Goal: Information Seeking & Learning: Learn about a topic

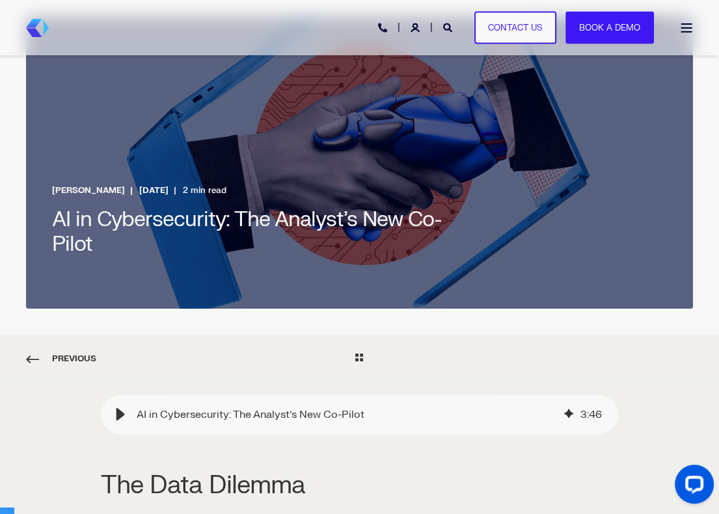
click at [450, 33] on div "PHONE HOTLINE: [PHONE_NUMBER] Contact Us Book a Demo" at bounding box center [516, 27] width 276 height 33
click at [449, 31] on icon "Open Search" at bounding box center [447, 27] width 9 height 9
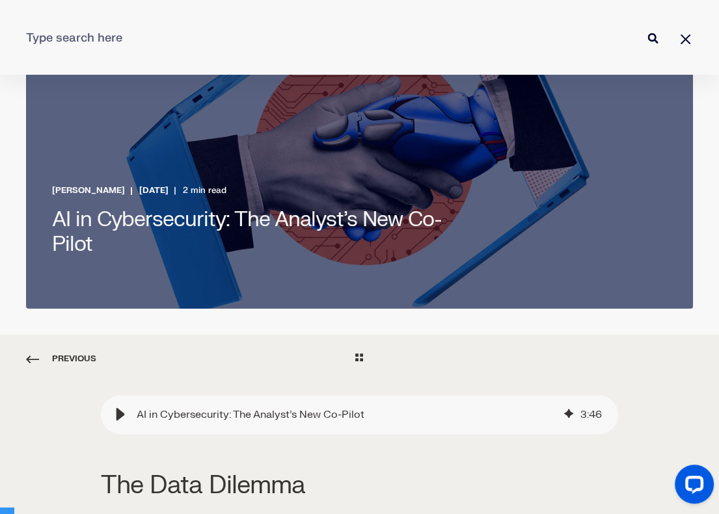
click at [281, 44] on input "Enter search Term" at bounding box center [359, 38] width 719 height 34
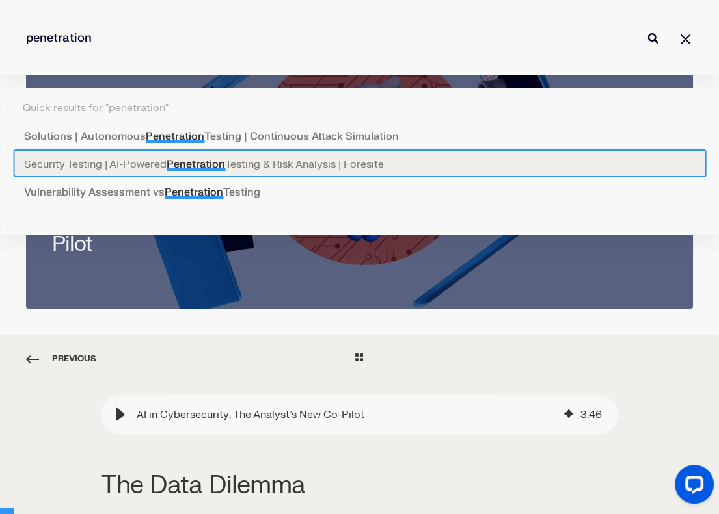
type input "penetration"
click at [315, 157] on link "Security Testing | AI-Powered Penetration Testing & Risk Analysis | Foresite" at bounding box center [359, 164] width 693 height 28
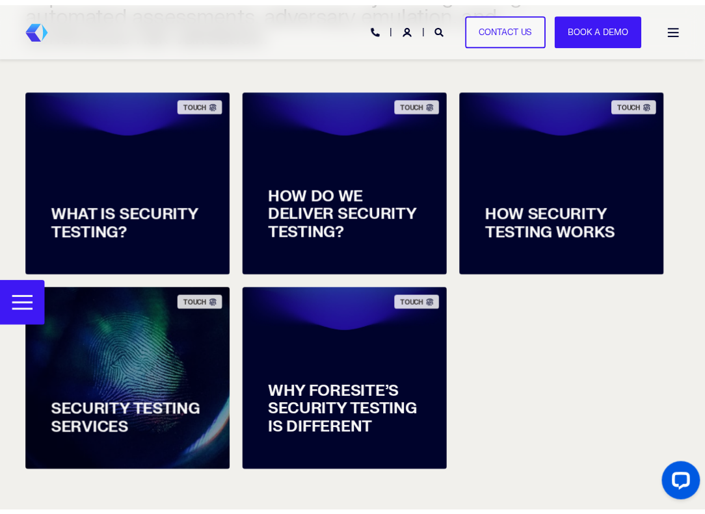
scroll to position [590, 0]
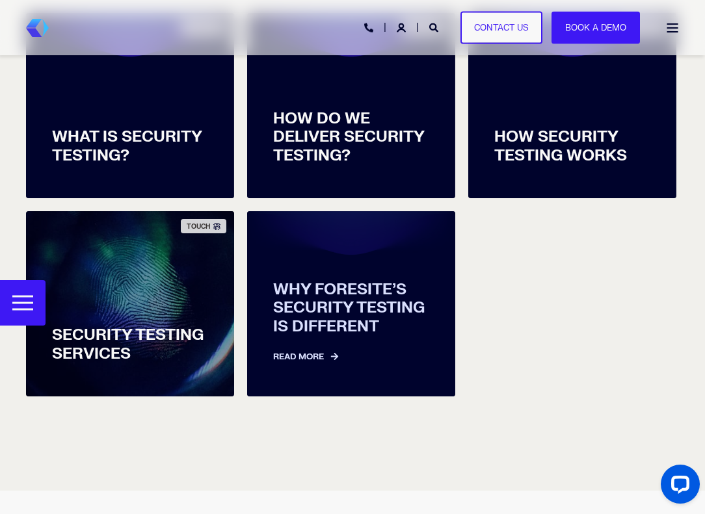
click at [375, 324] on span "WHY FORESITE’S SECURITY TESTING IS DIFFERENT" at bounding box center [351, 309] width 156 height 56
click at [321, 356] on link "Read More" at bounding box center [351, 350] width 156 height 27
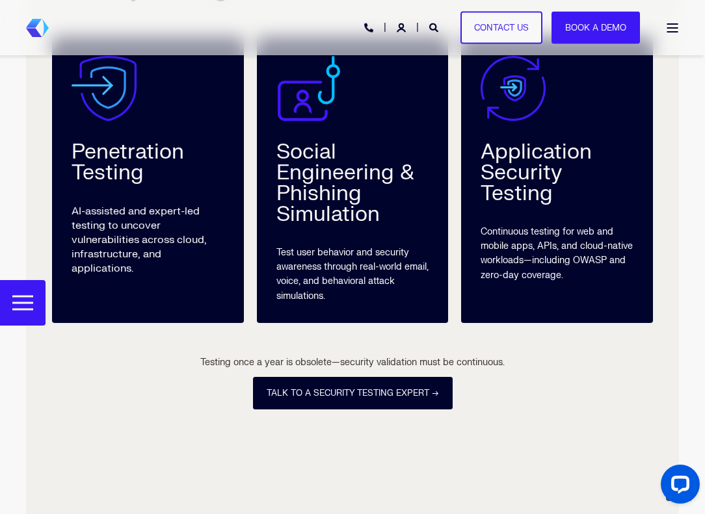
scroll to position [2463, 0]
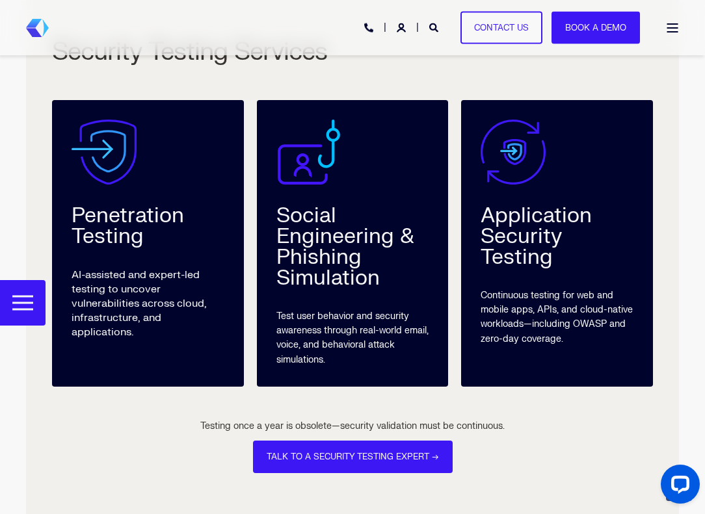
click at [116, 261] on div "Penetration Testing AI-assisted and expert-led testing to uncover vulnerabiliti…" at bounding box center [148, 243] width 192 height 287
click at [109, 172] on img at bounding box center [104, 152] width 65 height 65
